Goal: Task Accomplishment & Management: Manage account settings

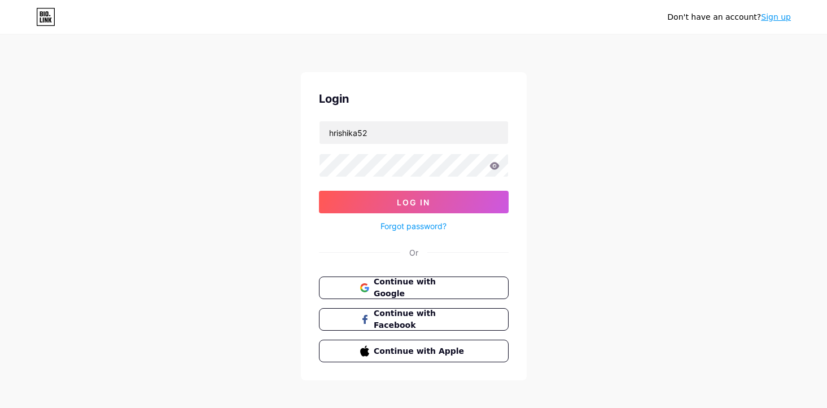
type input "hrishika52"
click at [319, 191] on button "Log In" at bounding box center [414, 202] width 190 height 23
click at [705, 187] on div "Don't have an account? Sign up Login hrishika52 Log In Forgot password? Or Cont…" at bounding box center [413, 208] width 827 height 417
click at [319, 191] on button "Log In" at bounding box center [414, 202] width 190 height 23
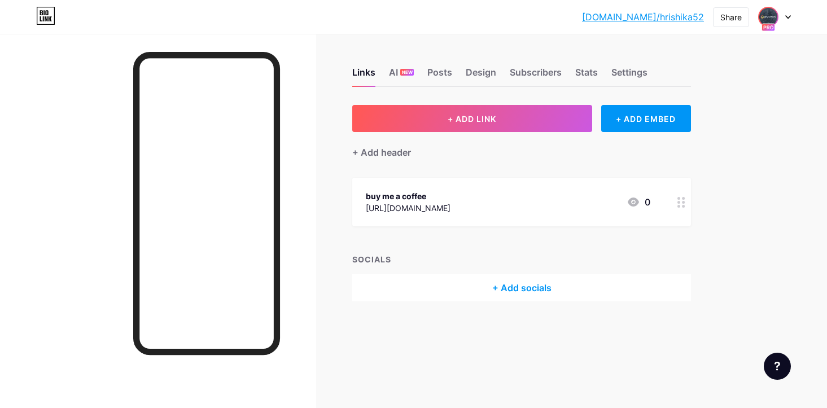
click at [767, 15] on img at bounding box center [768, 17] width 18 height 18
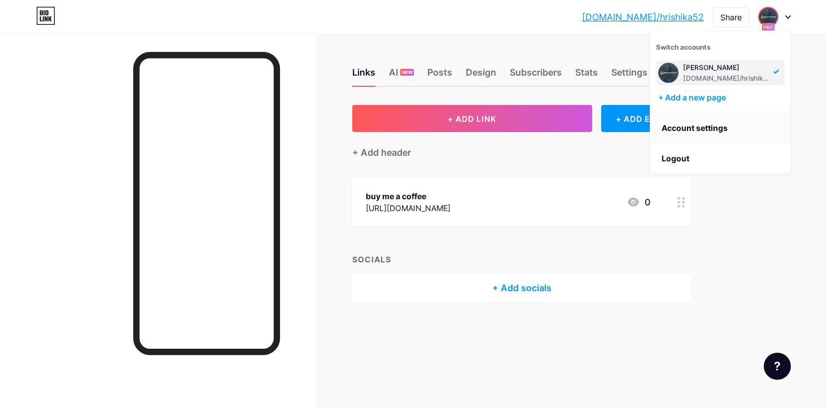
click at [742, 123] on link "Account settings" at bounding box center [720, 128] width 140 height 30
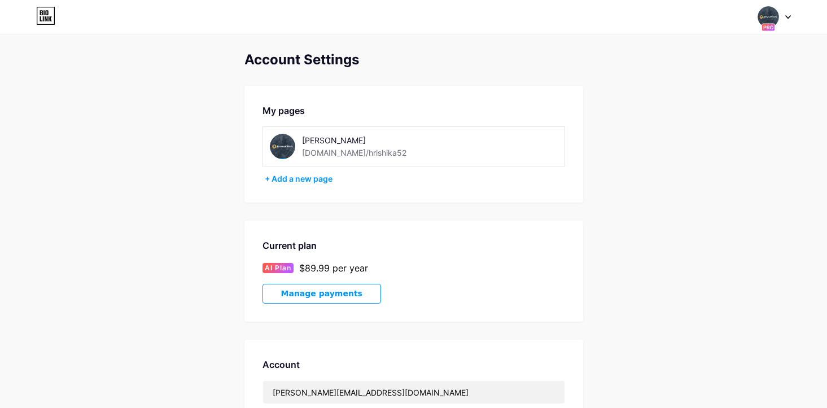
click at [774, 14] on img at bounding box center [768, 16] width 21 height 21
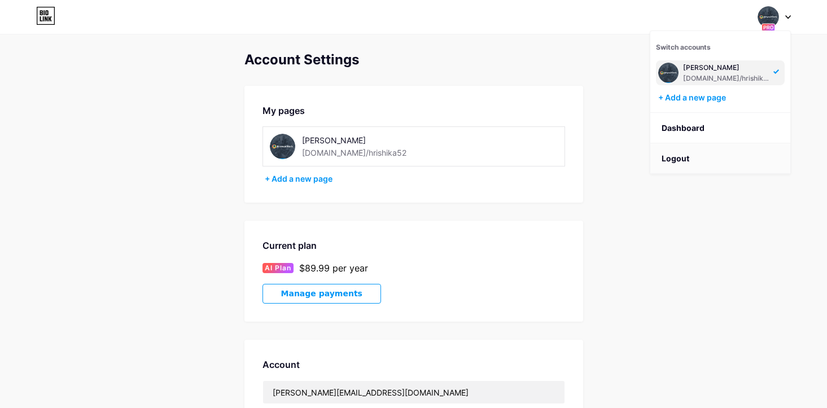
click at [737, 161] on li "Logout" at bounding box center [720, 158] width 140 height 30
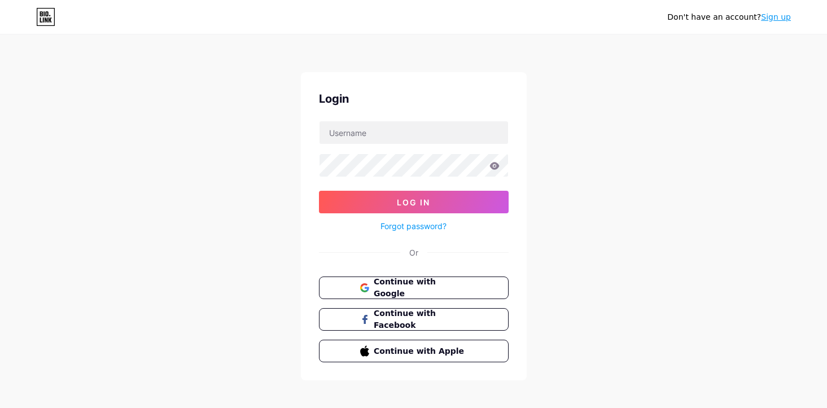
click at [419, 150] on form "Log In Forgot password?" at bounding box center [414, 177] width 190 height 112
click at [414, 140] on input "text" at bounding box center [414, 132] width 189 height 23
type input "hrishika51"
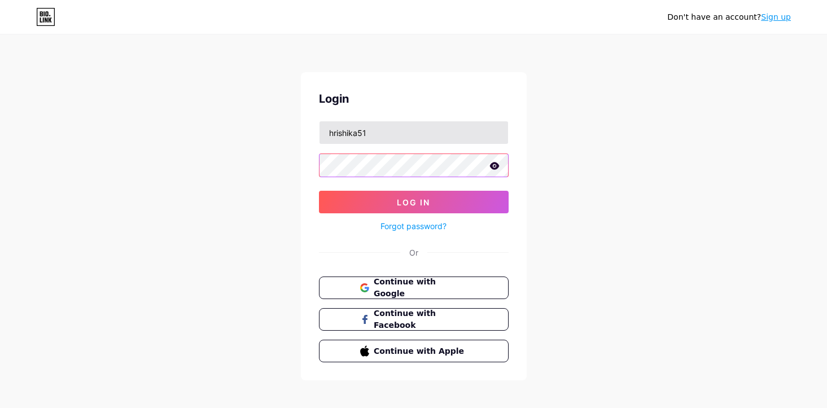
click at [319, 191] on button "Log In" at bounding box center [414, 202] width 190 height 23
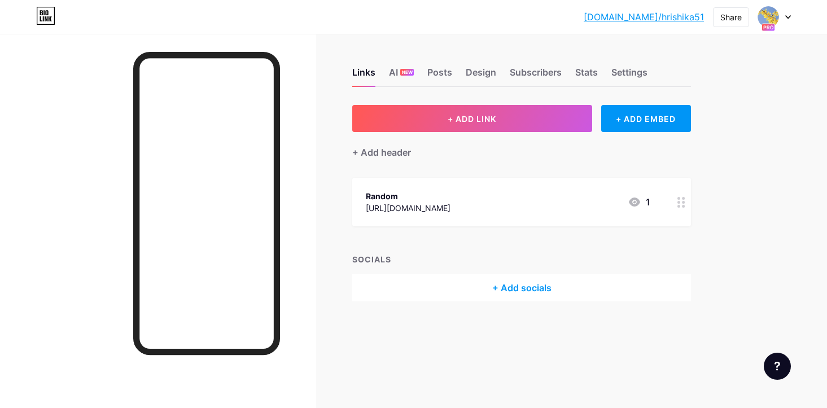
click at [763, 24] on rect at bounding box center [768, 27] width 13 height 7
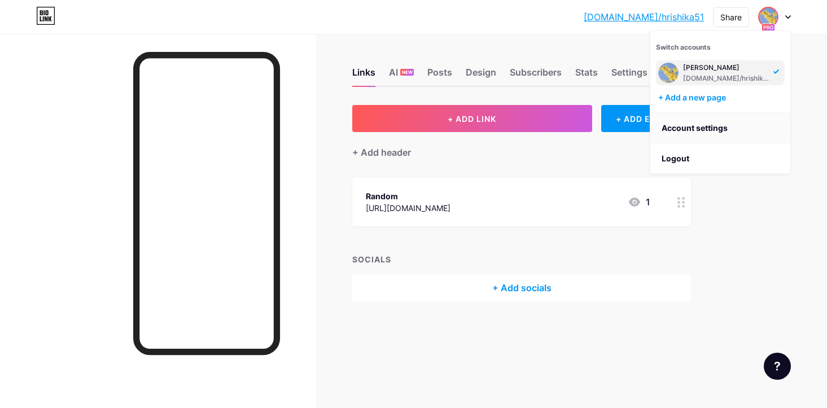
click at [728, 128] on link "Account settings" at bounding box center [720, 128] width 140 height 30
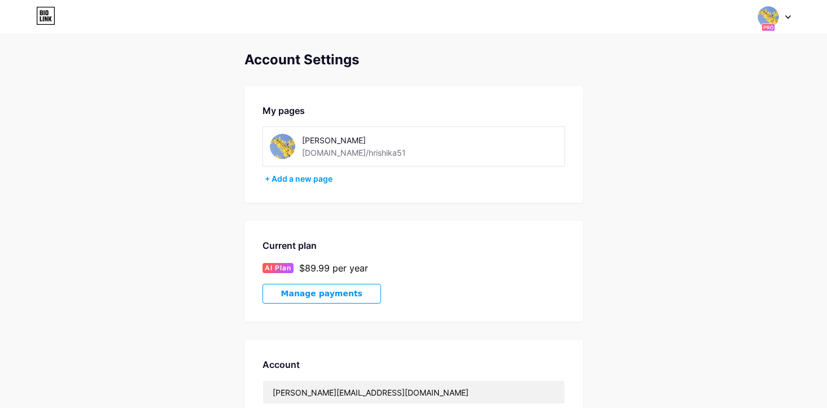
click at [768, 10] on img at bounding box center [768, 16] width 21 height 21
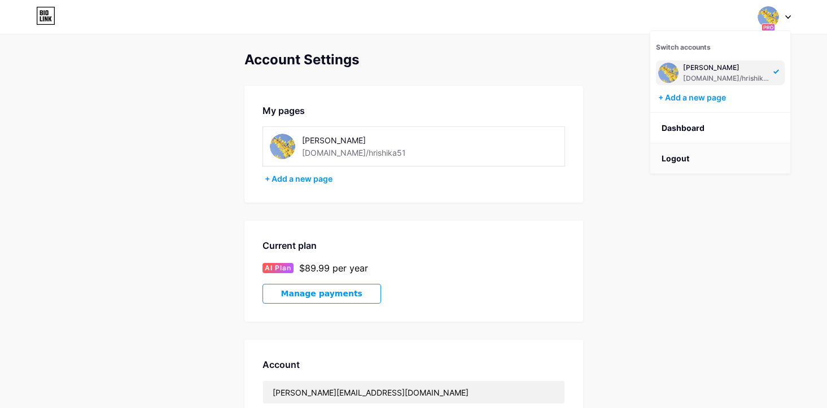
click at [712, 158] on li "Logout" at bounding box center [720, 158] width 140 height 30
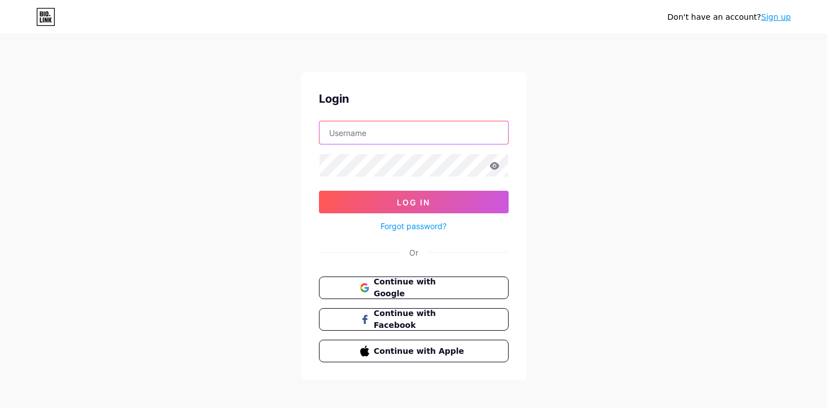
click at [337, 132] on input "text" at bounding box center [414, 132] width 189 height 23
type input "hrishika53"
click at [521, 30] on div "Don't have an account? Sign up" at bounding box center [413, 17] width 827 height 34
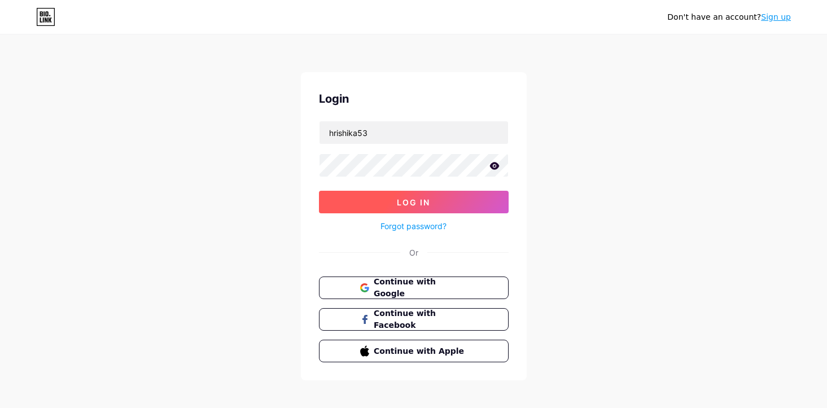
click at [466, 193] on button "Log In" at bounding box center [414, 202] width 190 height 23
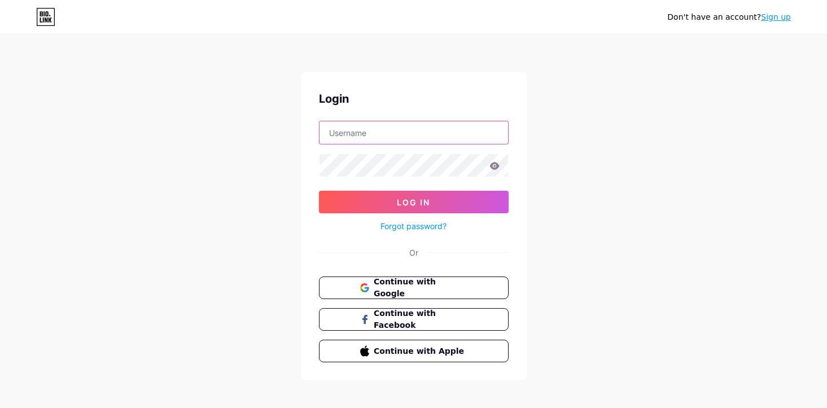
click at [421, 140] on input "text" at bounding box center [414, 132] width 189 height 23
type input "hrishika53"
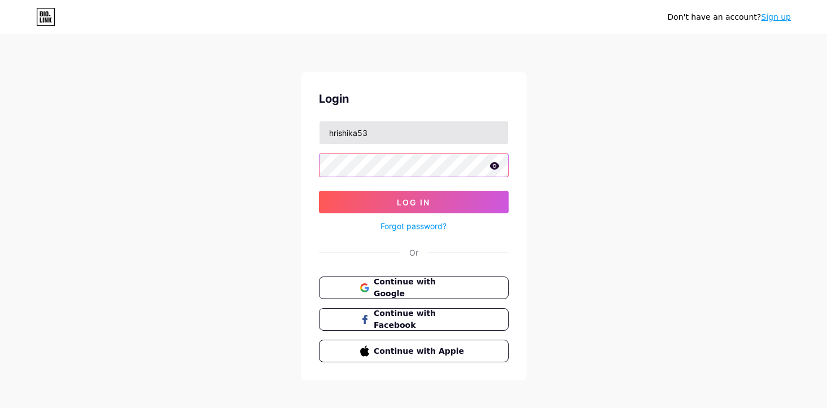
click at [319, 191] on button "Log In" at bounding box center [414, 202] width 190 height 23
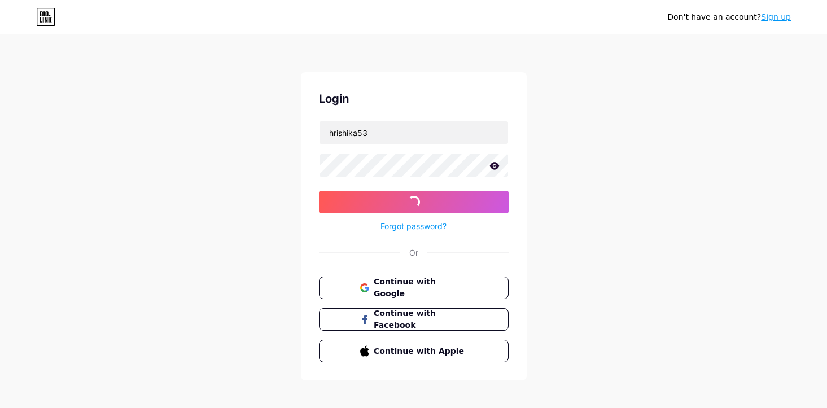
click at [658, 226] on div "Don't have an account? Sign up Login hrishika53 Log In Forgot password? Or Cont…" at bounding box center [413, 208] width 827 height 417
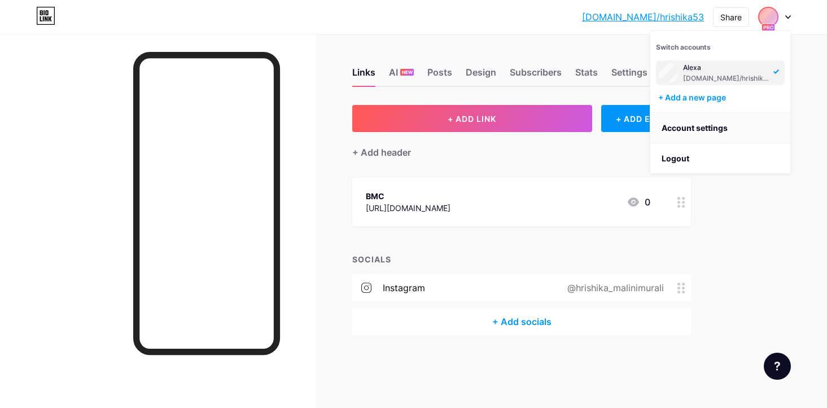
click at [731, 137] on link "Account settings" at bounding box center [720, 128] width 140 height 30
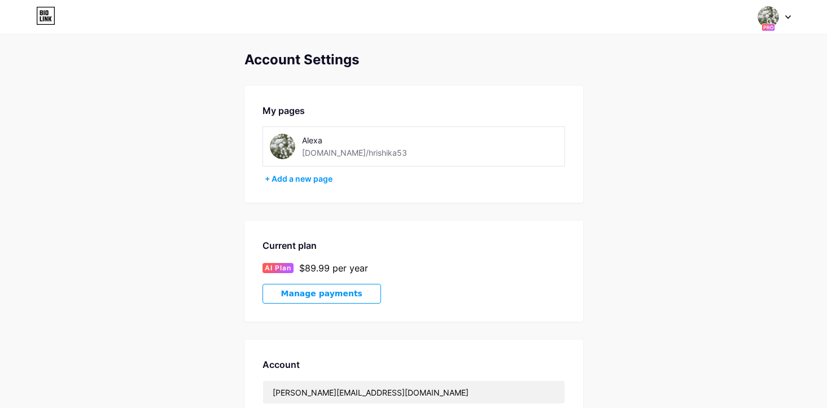
click at [776, 12] on img at bounding box center [768, 16] width 21 height 21
click at [706, 160] on li "Logout" at bounding box center [720, 158] width 140 height 30
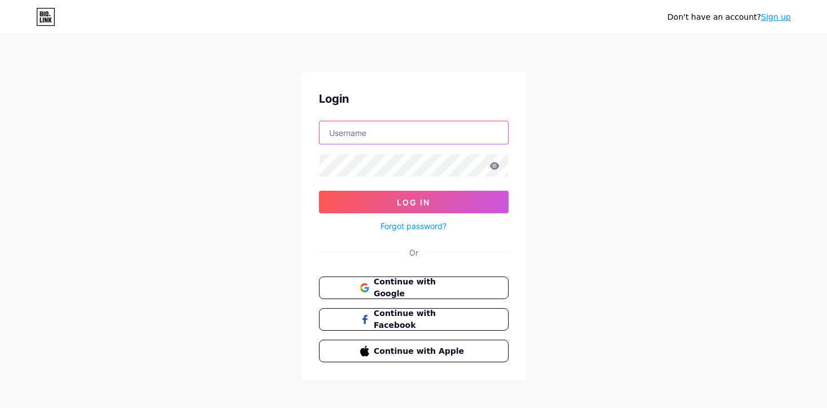
click at [385, 129] on input "text" at bounding box center [414, 132] width 189 height 23
type input "hrishika54"
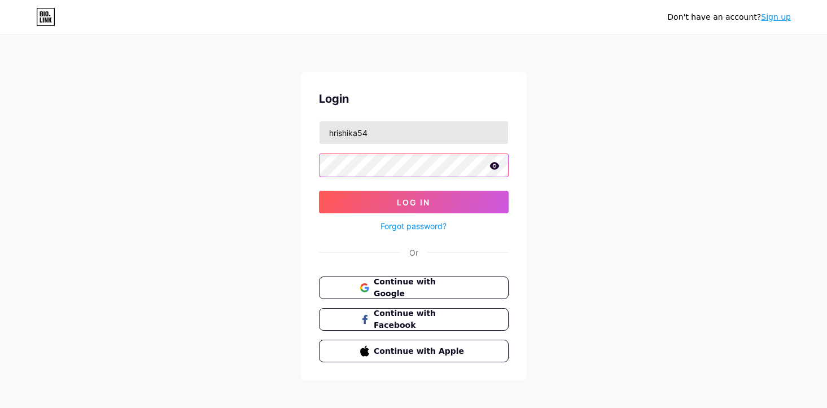
click at [319, 191] on button "Log In" at bounding box center [414, 202] width 190 height 23
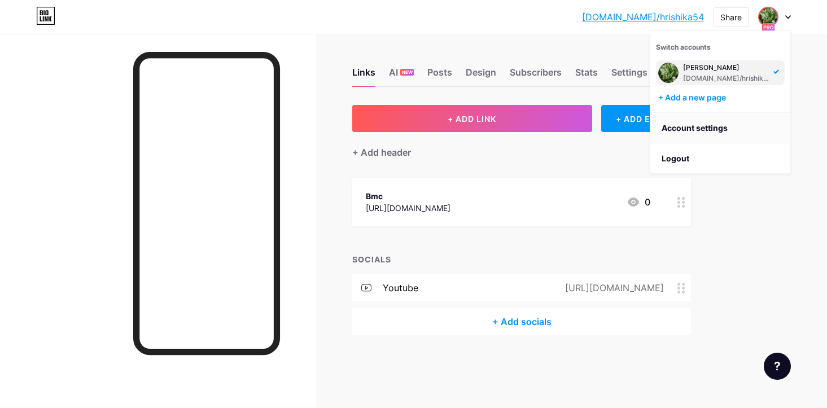
click at [729, 129] on link "Account settings" at bounding box center [720, 128] width 140 height 30
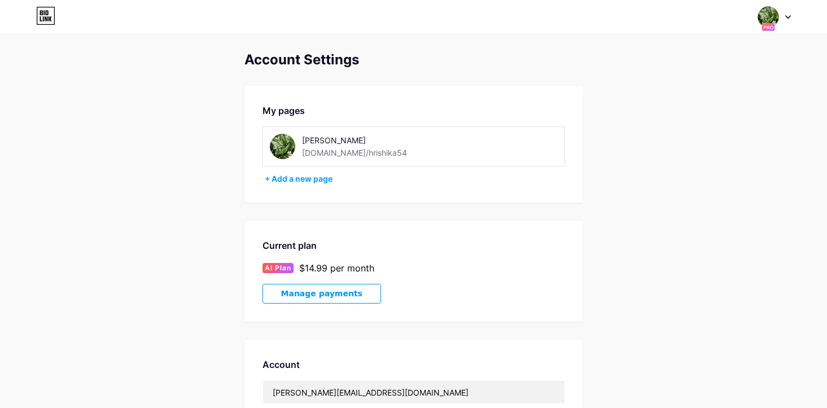
click at [766, 12] on img at bounding box center [768, 16] width 21 height 21
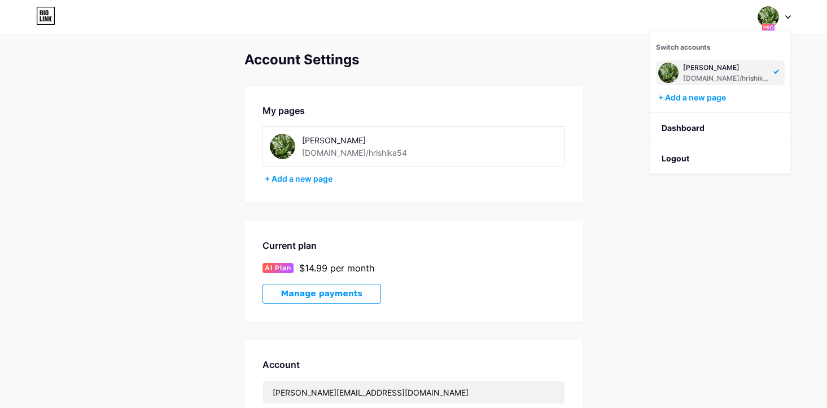
click at [694, 71] on div "Hrishika" at bounding box center [726, 67] width 87 height 9
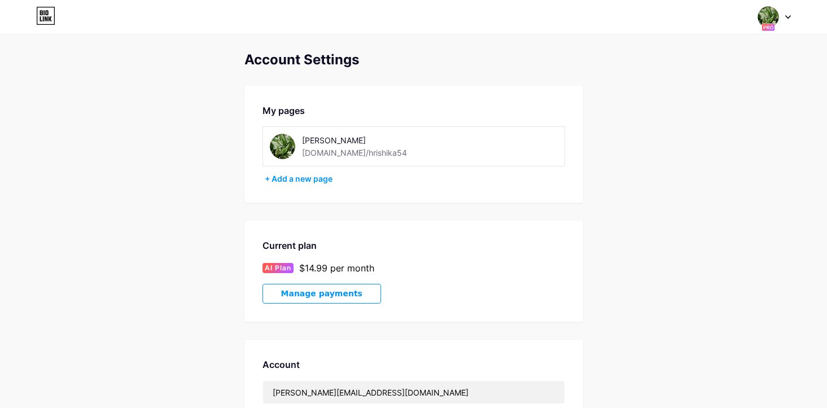
click at [43, 15] on icon at bounding box center [45, 16] width 19 height 18
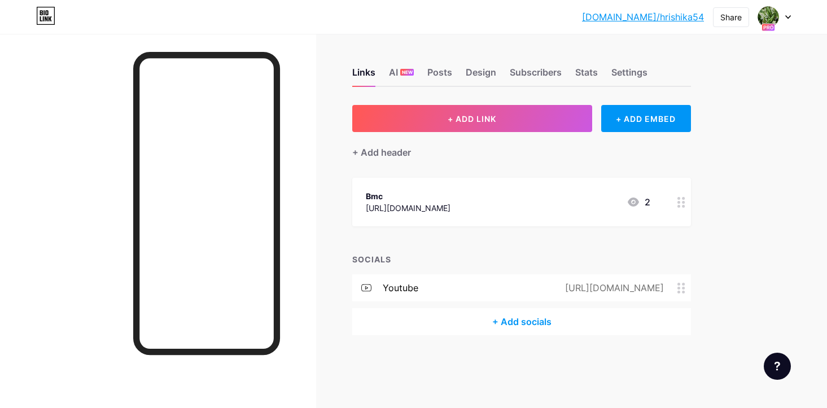
click at [686, 15] on link "[DOMAIN_NAME]/hrishika54" at bounding box center [643, 17] width 122 height 14
click at [768, 16] on img at bounding box center [768, 17] width 18 height 18
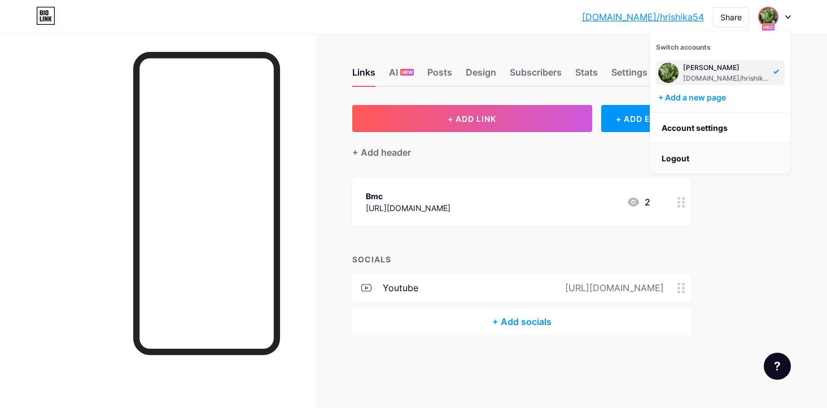
click at [731, 157] on li "Logout" at bounding box center [720, 158] width 140 height 30
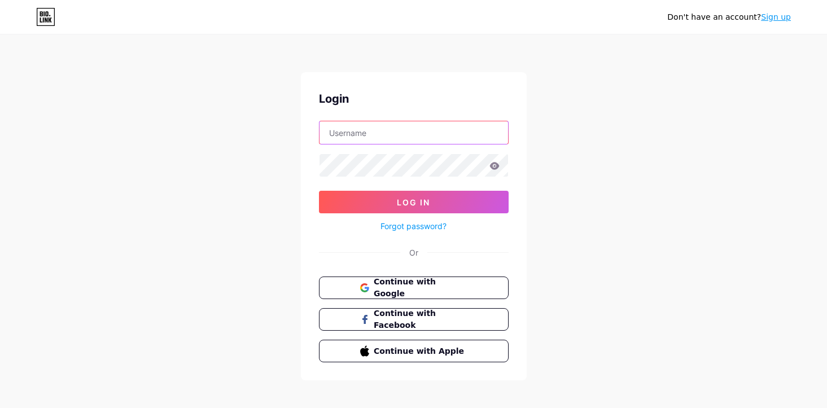
click at [375, 127] on input "text" at bounding box center [414, 132] width 189 height 23
type input "hrishika55"
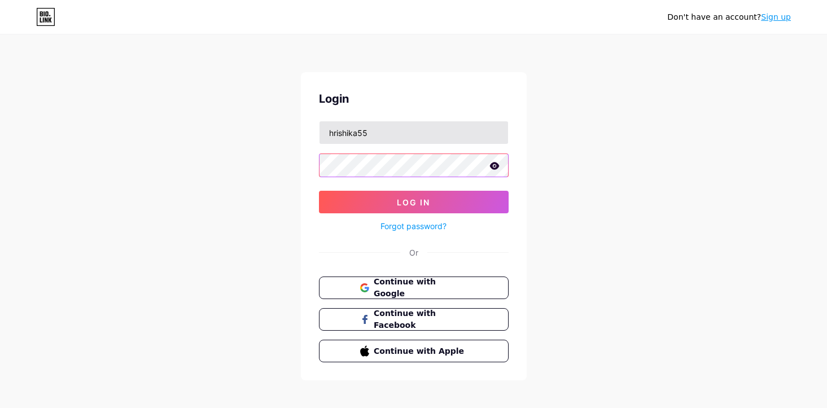
click at [319, 191] on button "Log In" at bounding box center [414, 202] width 190 height 23
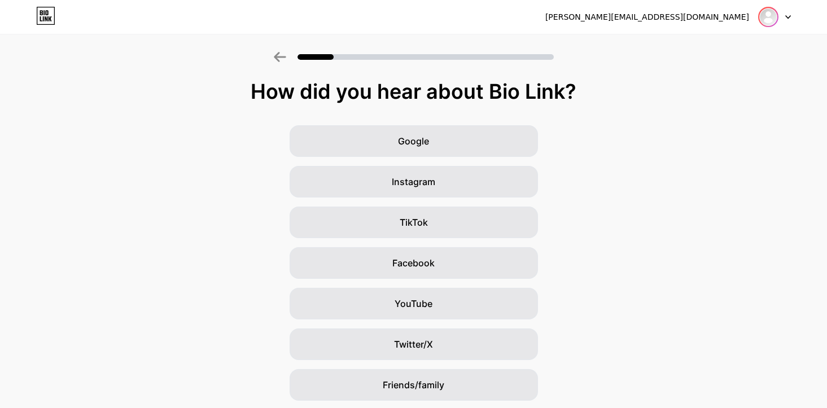
click at [763, 16] on img at bounding box center [768, 17] width 18 height 18
click at [718, 44] on li "Logout" at bounding box center [720, 46] width 140 height 30
